Goal: Information Seeking & Learning: Learn about a topic

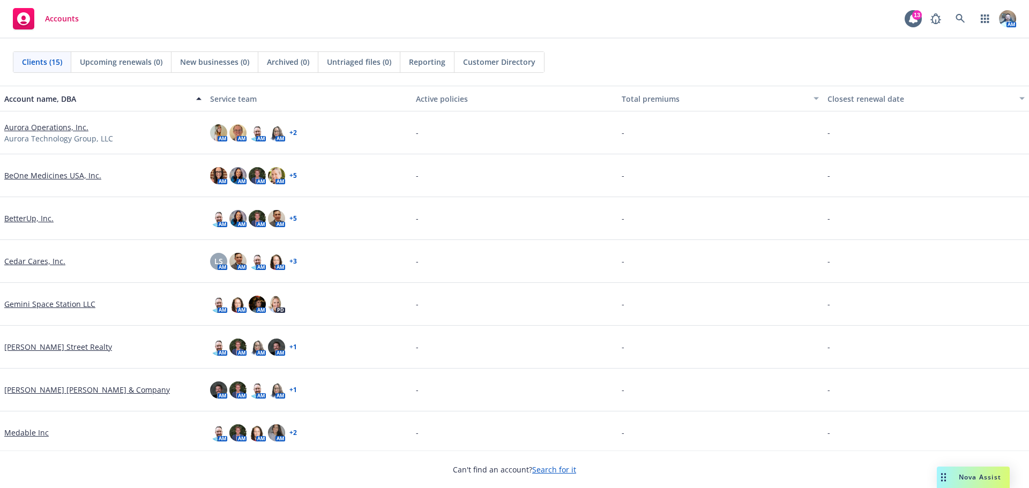
click at [42, 130] on link "Aurora Operations, Inc." at bounding box center [46, 127] width 84 height 11
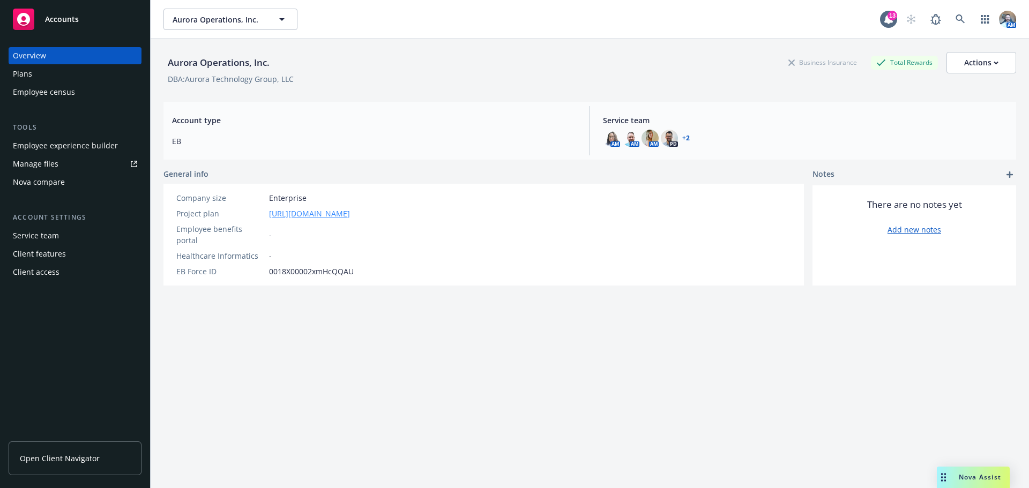
click at [350, 212] on link "[URL][DOMAIN_NAME]" at bounding box center [309, 213] width 81 height 11
click at [69, 150] on div "Employee experience builder" at bounding box center [65, 145] width 105 height 17
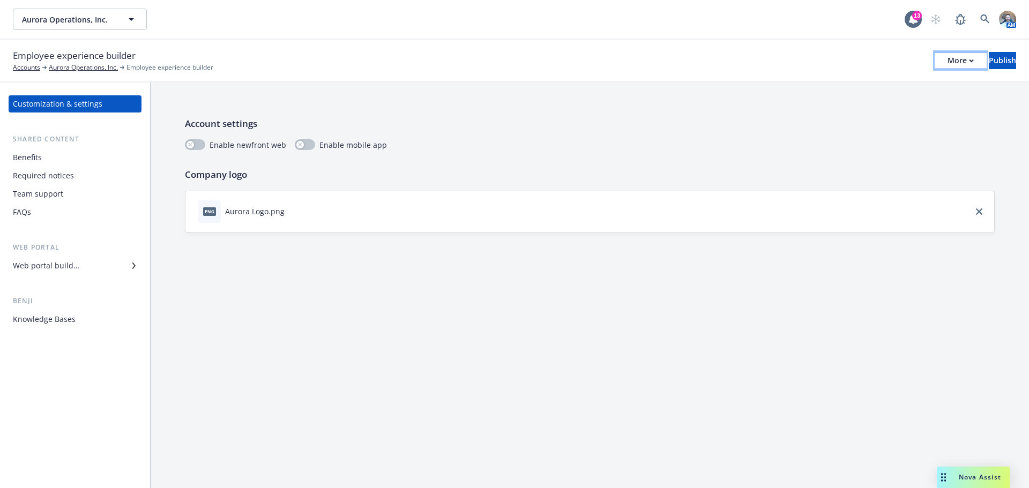
click at [944, 60] on button "More" at bounding box center [961, 60] width 52 height 17
click at [850, 78] on link "Copy preview link" at bounding box center [872, 84] width 159 height 21
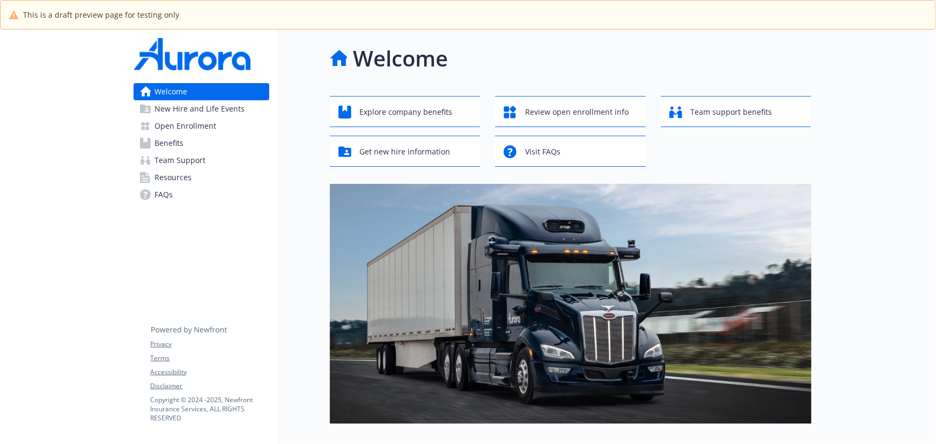
click at [205, 121] on span "Open Enrollment" at bounding box center [186, 125] width 62 height 17
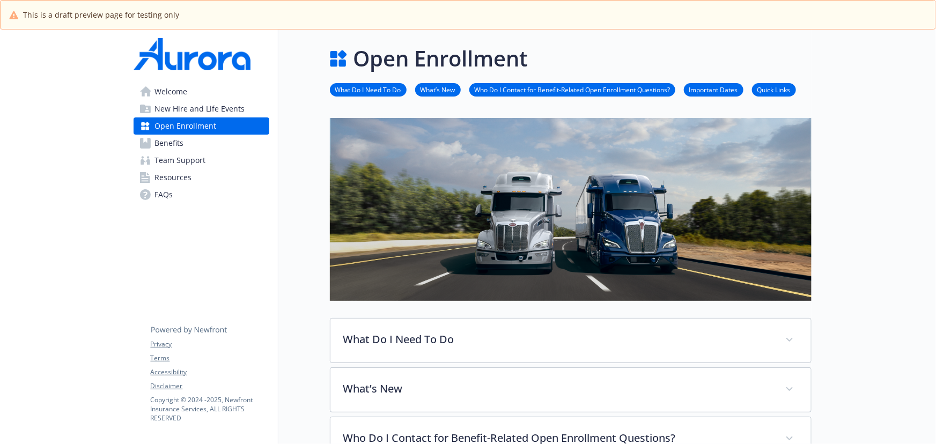
click at [186, 107] on span "New Hire and Life Events" at bounding box center [200, 108] width 90 height 17
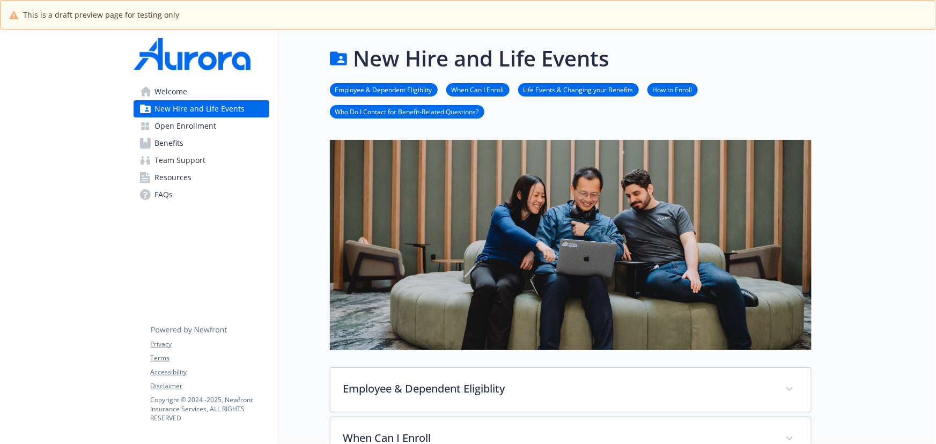
click at [164, 145] on span "Benefits" at bounding box center [169, 143] width 29 height 17
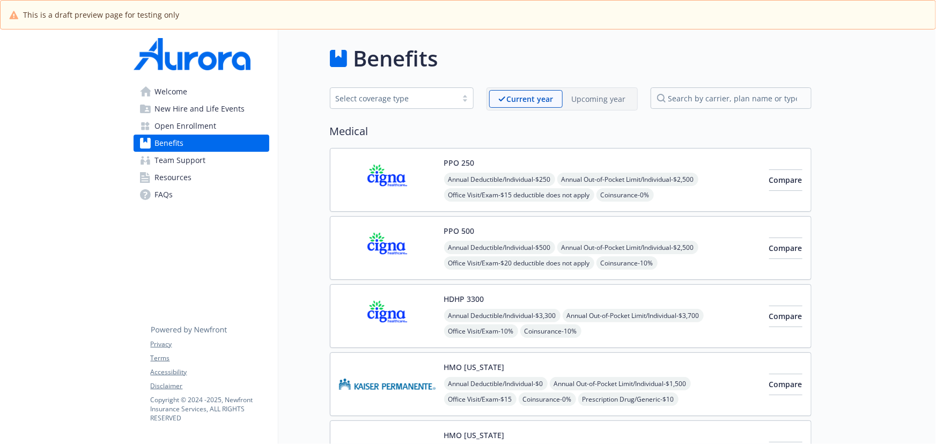
click at [569, 100] on div "Upcoming year" at bounding box center [598, 99] width 72 height 18
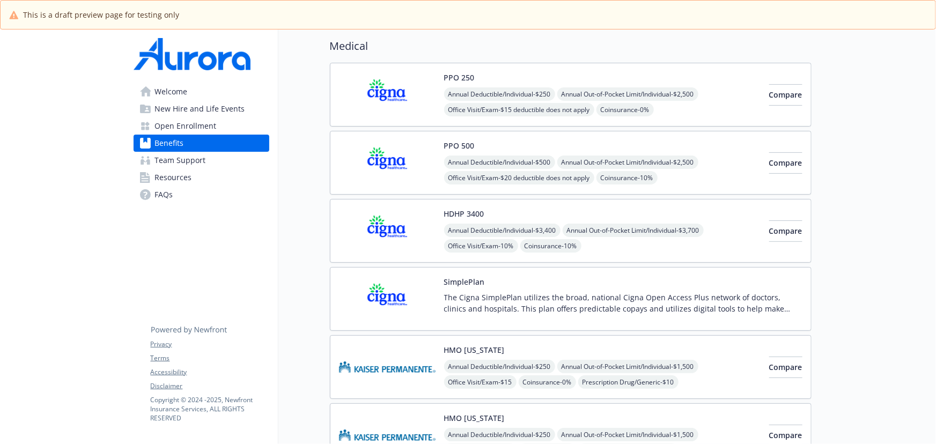
scroll to position [97, 0]
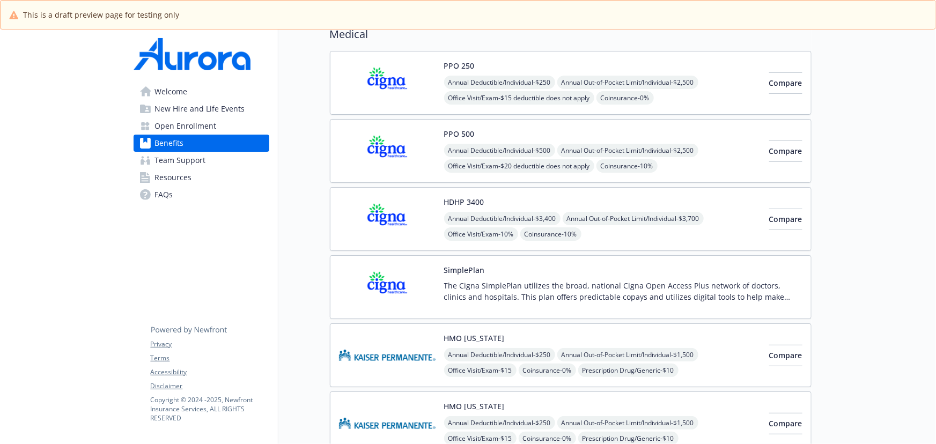
click at [678, 284] on p "The Cigna SimplePlan utilizes the broad, national Cigna Open Access Plus networ…" at bounding box center [623, 291] width 358 height 23
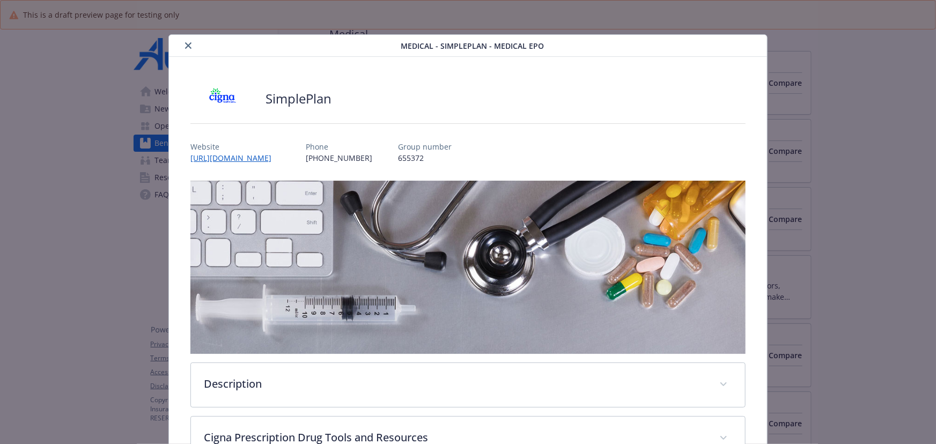
scroll to position [32, 0]
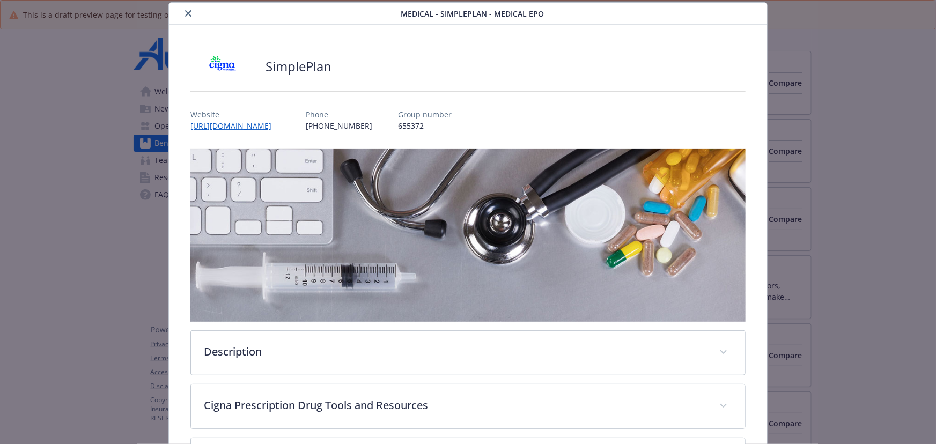
click at [186, 13] on icon "close" at bounding box center [188, 13] width 6 height 6
